Goal: Task Accomplishment & Management: Manage account settings

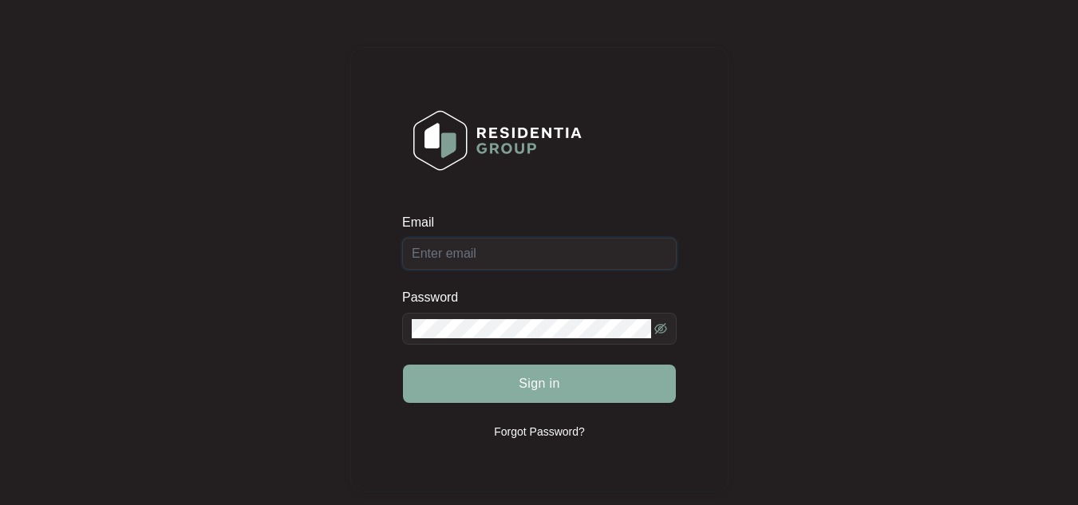
type input "[EMAIL_ADDRESS][DOMAIN_NAME]"
click at [556, 380] on span "Sign in" at bounding box center [540, 383] width 42 height 19
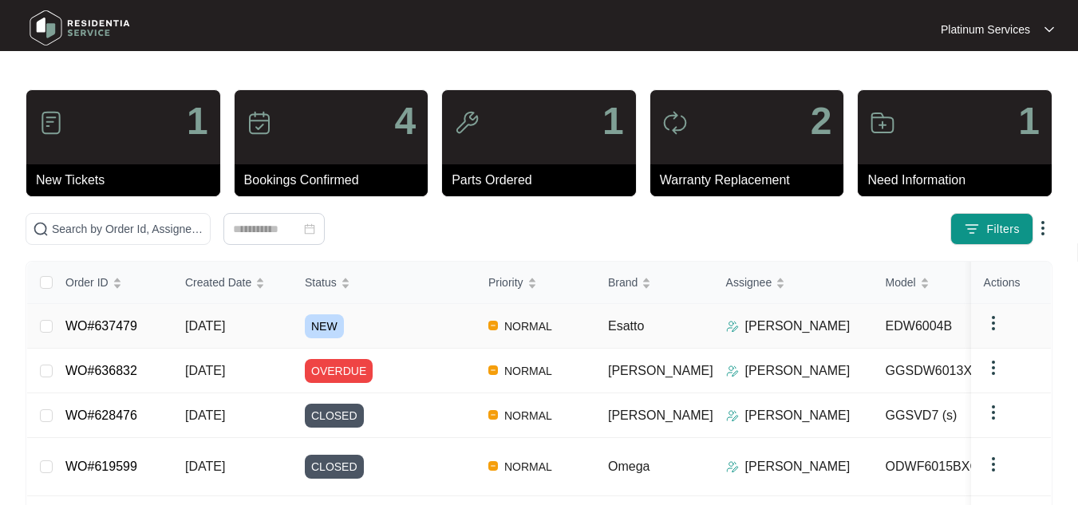
click at [225, 325] on span "[DATE]" at bounding box center [205, 326] width 40 height 14
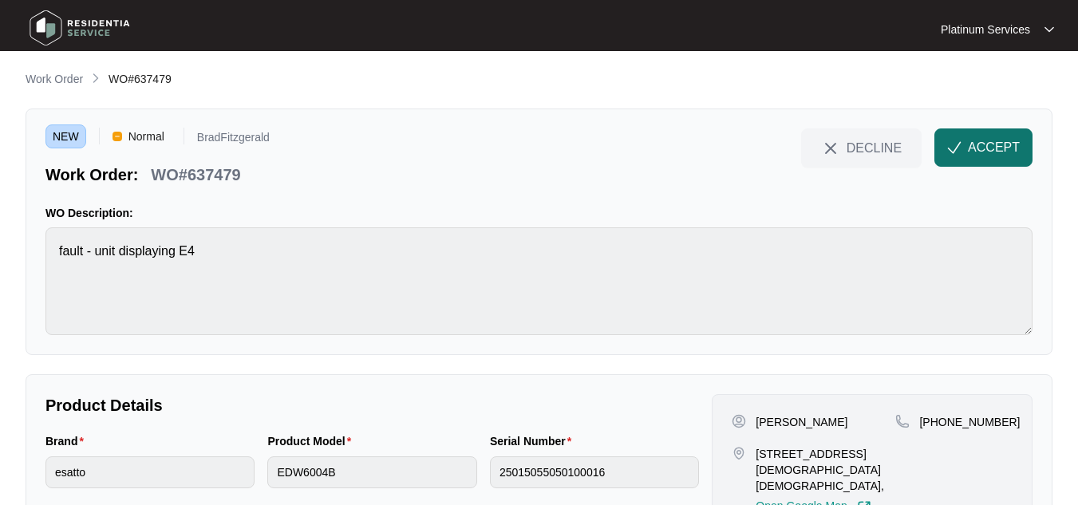
click at [993, 141] on span "ACCEPT" at bounding box center [994, 147] width 52 height 19
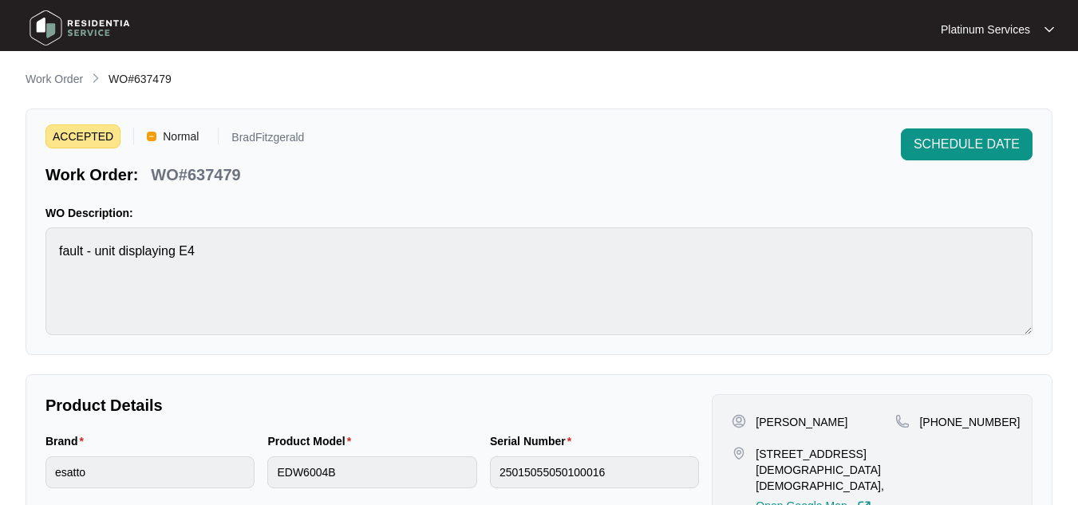
click at [852, 426] on div "[PERSON_NAME]" at bounding box center [814, 422] width 164 height 16
click at [848, 429] on p "[PERSON_NAME]" at bounding box center [802, 422] width 92 height 16
drag, startPoint x: 850, startPoint y: 422, endPoint x: 758, endPoint y: 425, distance: 91.8
click at [758, 425] on p "[PERSON_NAME]" at bounding box center [802, 422] width 92 height 16
copy p "[PERSON_NAME]"
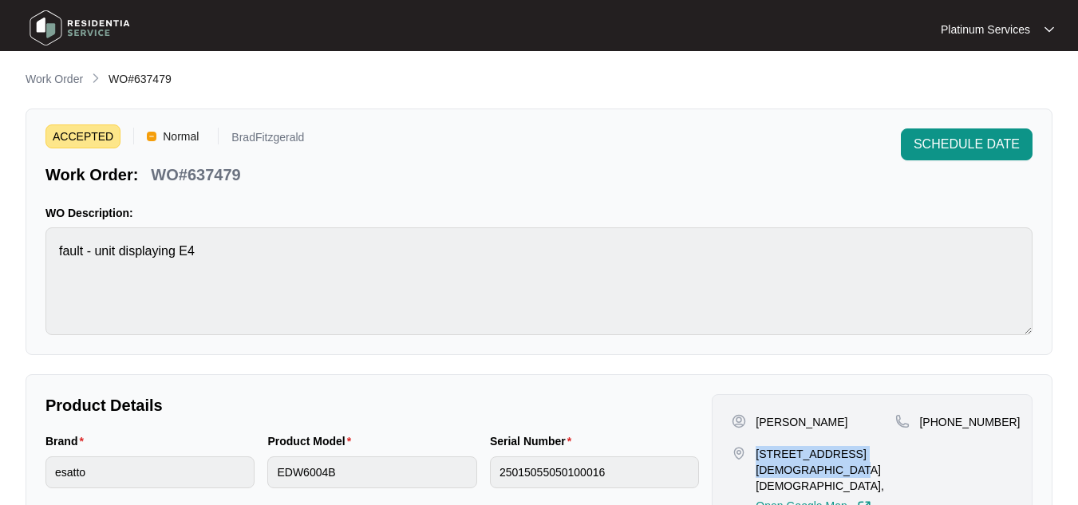
drag, startPoint x: 798, startPoint y: 474, endPoint x: 758, endPoint y: 453, distance: 45.0
click at [758, 453] on p "[STREET_ADDRESS][DEMOGRAPHIC_DATA][DEMOGRAPHIC_DATA]," at bounding box center [826, 470] width 140 height 48
copy p "[STREET_ADDRESS][DEMOGRAPHIC_DATA][DEMOGRAPHIC_DATA]"
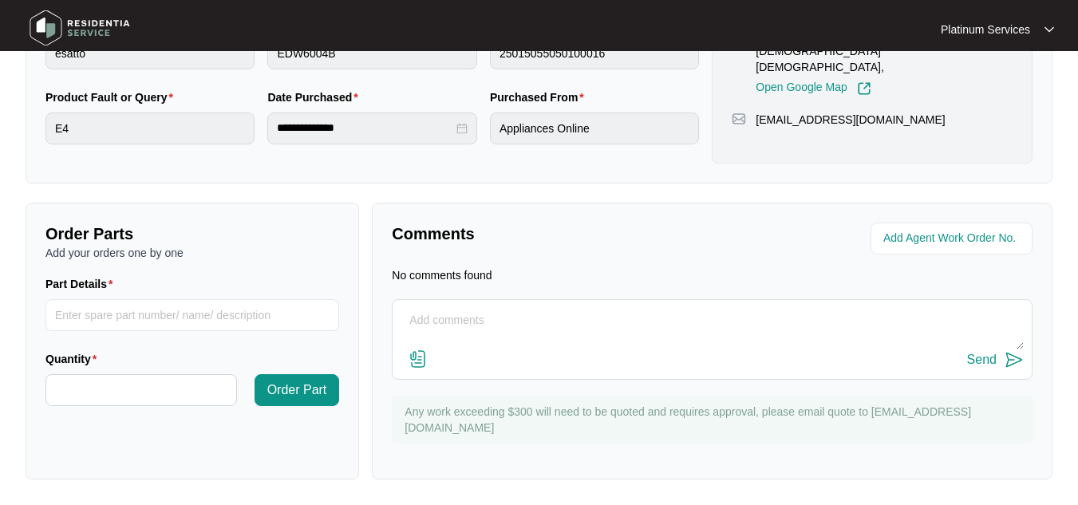
click at [887, 112] on div "[EMAIL_ADDRESS][DOMAIN_NAME]" at bounding box center [872, 120] width 281 height 16
drag, startPoint x: 887, startPoint y: 103, endPoint x: 757, endPoint y: 122, distance: 130.7
click at [757, 122] on div "[PERSON_NAME][GEOGRAPHIC_DATA][STREET_ADDRESS], Open Google Map [PHONE_NUMBER] …" at bounding box center [872, 69] width 321 height 188
copy p "[EMAIL_ADDRESS][DOMAIN_NAME]"
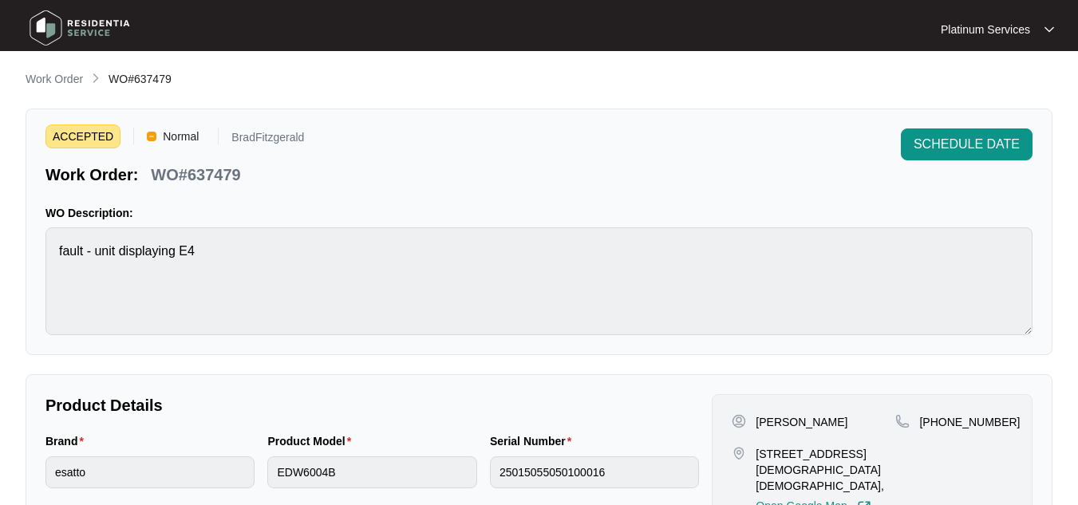
click at [995, 421] on div "[PHONE_NUMBER]" at bounding box center [954, 422] width 117 height 16
drag, startPoint x: 995, startPoint y: 421, endPoint x: 919, endPoint y: 431, distance: 77.3
click at [919, 431] on div "[PHONE_NUMBER]" at bounding box center [954, 464] width 117 height 101
copy p "[PHONE_NUMBER]"
click at [219, 170] on p "WO#637479" at bounding box center [195, 175] width 89 height 22
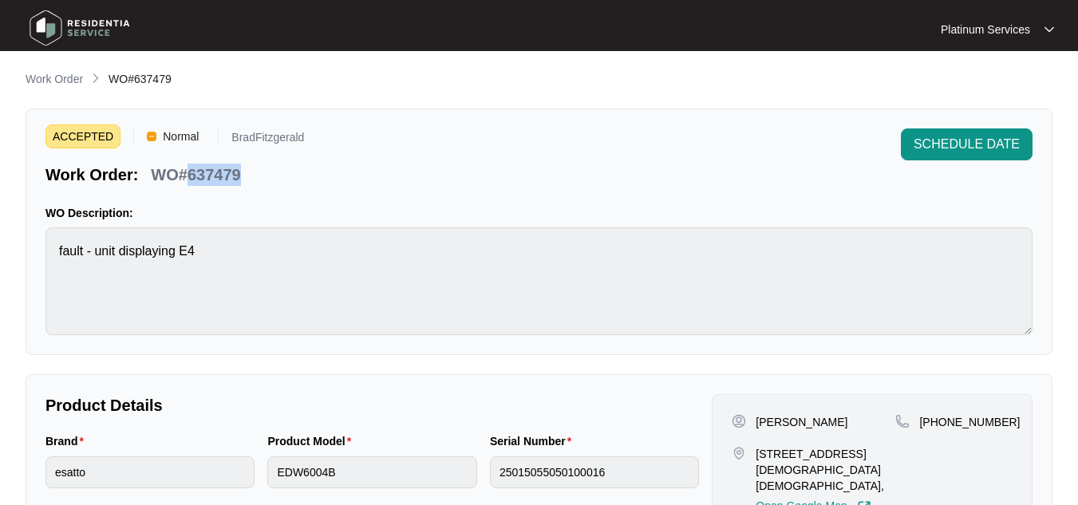
copy p "637479"
click at [219, 170] on p "WO#637479" at bounding box center [195, 175] width 89 height 22
